Goal: Information Seeking & Learning: Learn about a topic

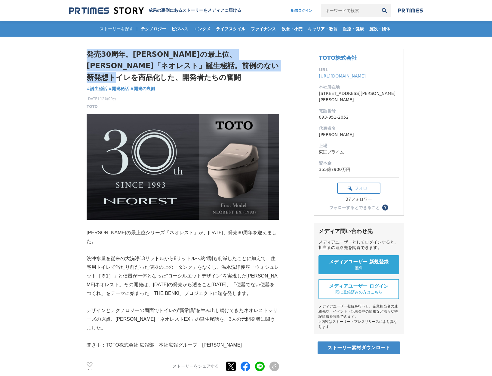
drag, startPoint x: 87, startPoint y: 54, endPoint x: 152, endPoint y: 72, distance: 67.5
click at [152, 72] on h1 "発売30周年。[PERSON_NAME]の最上位、[PERSON_NAME]「ネオレスト」誕生秘話。前例のない新発想トイレを商品化した、開発者たちの奮闘" at bounding box center [183, 66] width 192 height 35
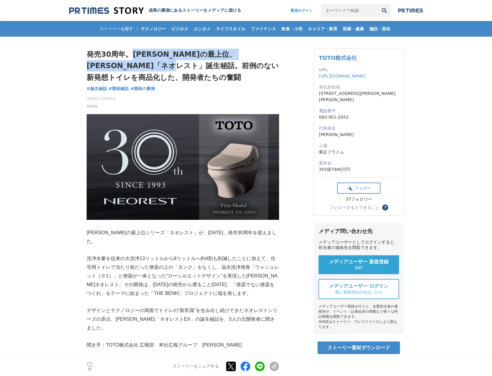
drag, startPoint x: 135, startPoint y: 52, endPoint x: 183, endPoint y: 71, distance: 51.9
click at [183, 71] on h1 "発売30周年。[PERSON_NAME]の最上位、[PERSON_NAME]「ネオレスト」誕生秘話。前例のない新発想トイレを商品化した、開発者たちの奮闘" at bounding box center [183, 66] width 192 height 35
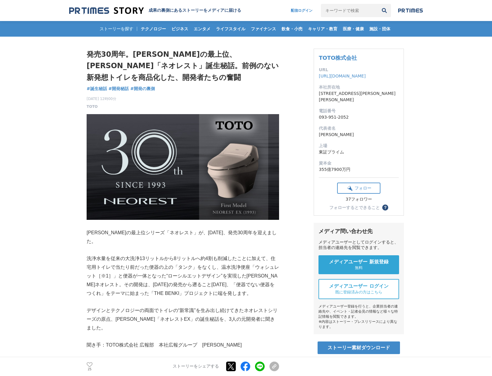
click at [187, 76] on h1 "発売30周年。[PERSON_NAME]の最上位、[PERSON_NAME]「ネオレスト」誕生秘話。前例のない新発想トイレを商品化した、開発者たちの奮闘" at bounding box center [183, 66] width 192 height 35
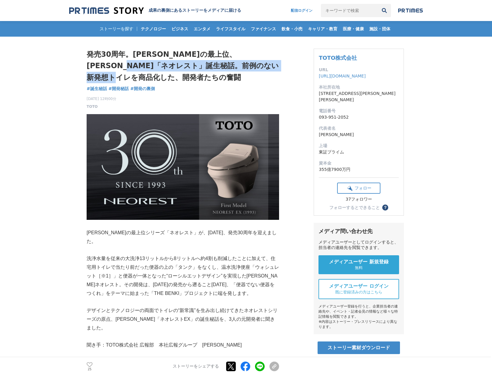
drag, startPoint x: 123, startPoint y: 63, endPoint x: 196, endPoint y: 75, distance: 73.4
click at [195, 75] on h1 "発売30周年。[PERSON_NAME]の最上位、[PERSON_NAME]「ネオレスト」誕生秘話。前例のない新発想トイレを商品化した、開発者たちの奮闘" at bounding box center [183, 66] width 192 height 35
click at [196, 75] on h1 "発売30周年。[PERSON_NAME]の最上位、[PERSON_NAME]「ネオレスト」誕生秘話。前例のない新発想トイレを商品化した、開発者たちの奮闘" at bounding box center [183, 66] width 192 height 35
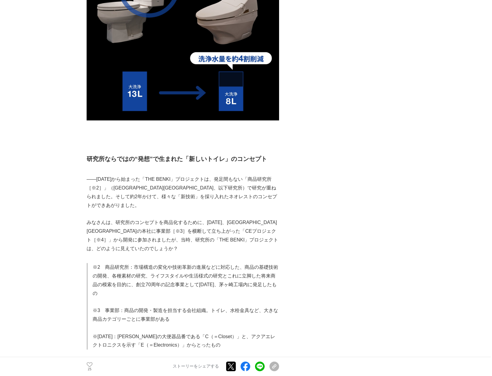
scroll to position [401, 0]
